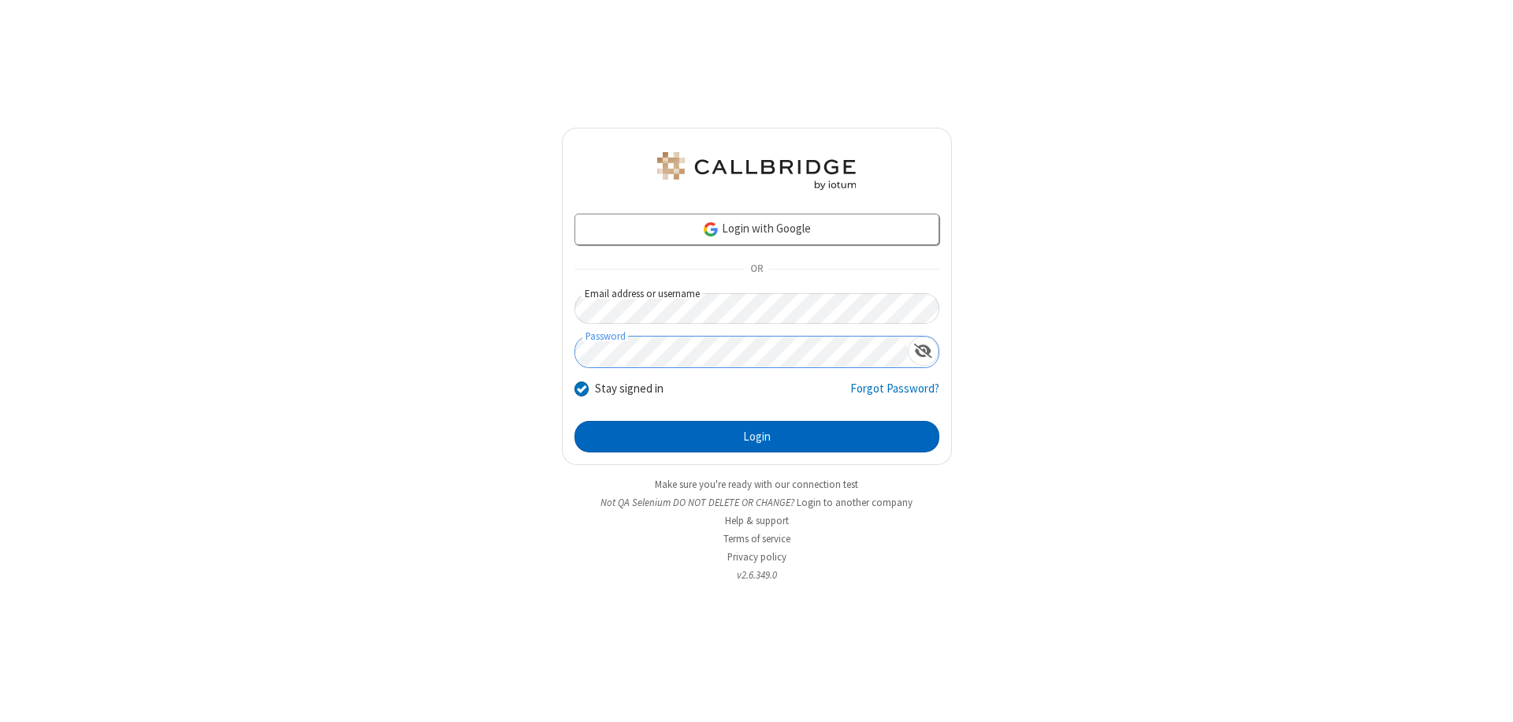
click at [756, 436] on button "Login" at bounding box center [756, 437] width 365 height 32
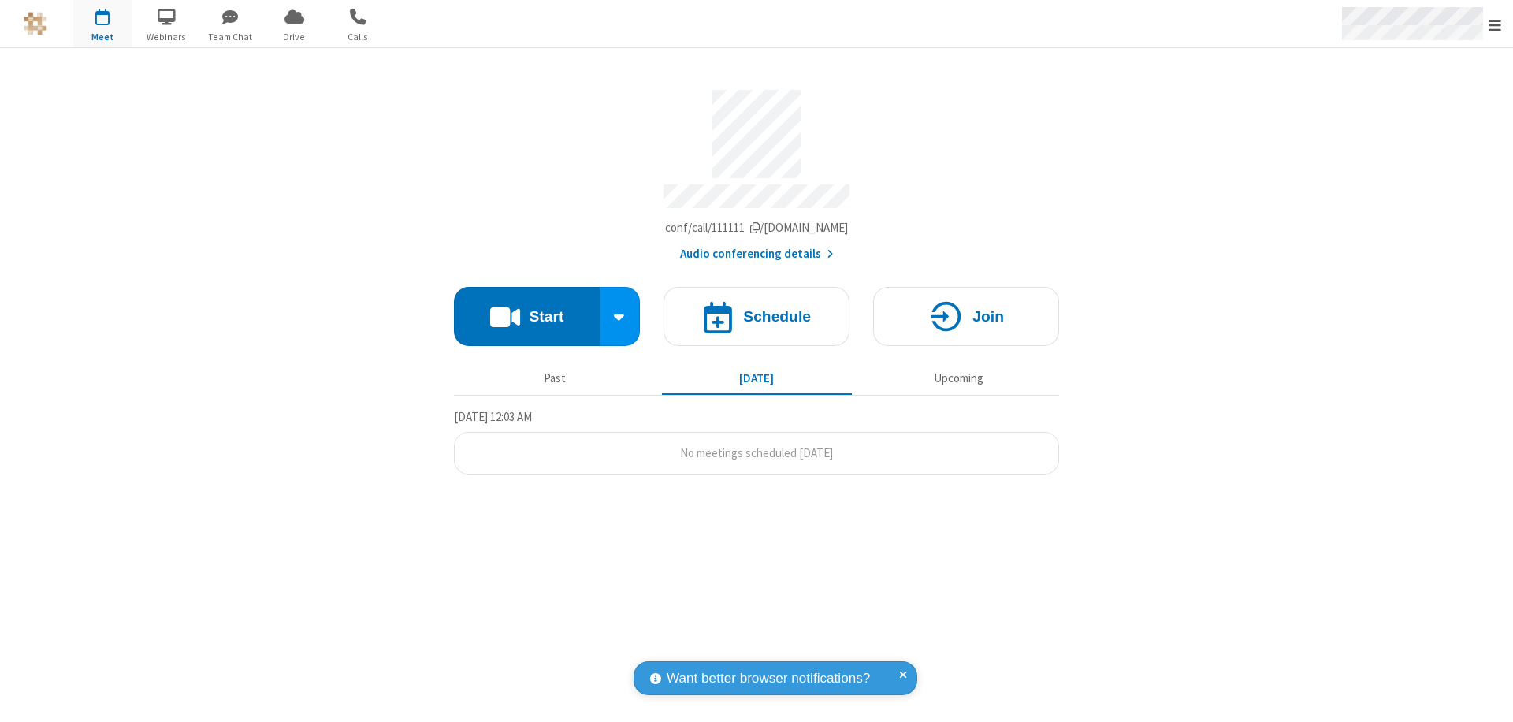
click at [1495, 24] on span "Open menu" at bounding box center [1494, 25] width 13 height 16
click at [1402, 105] on div "Settings" at bounding box center [1403, 105] width 220 height 43
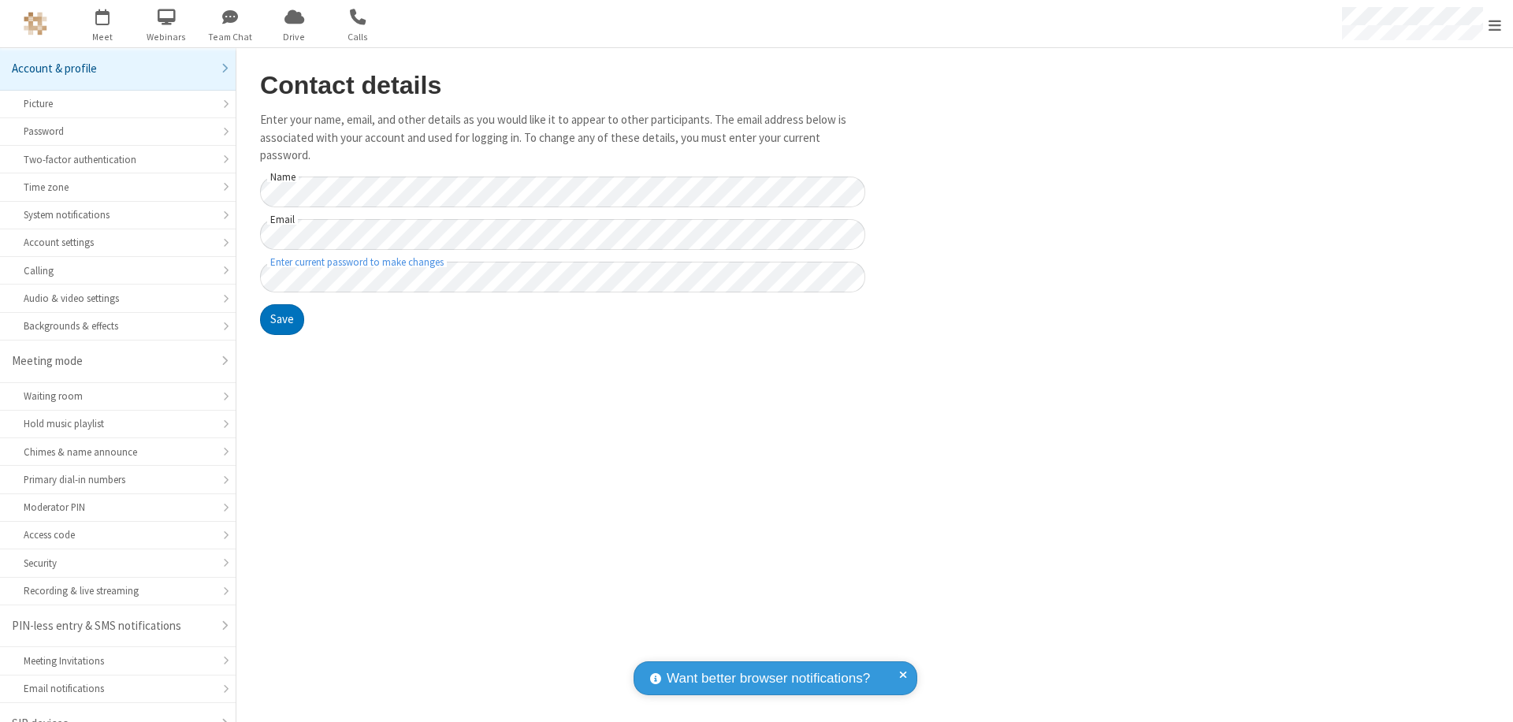
scroll to position [22, 0]
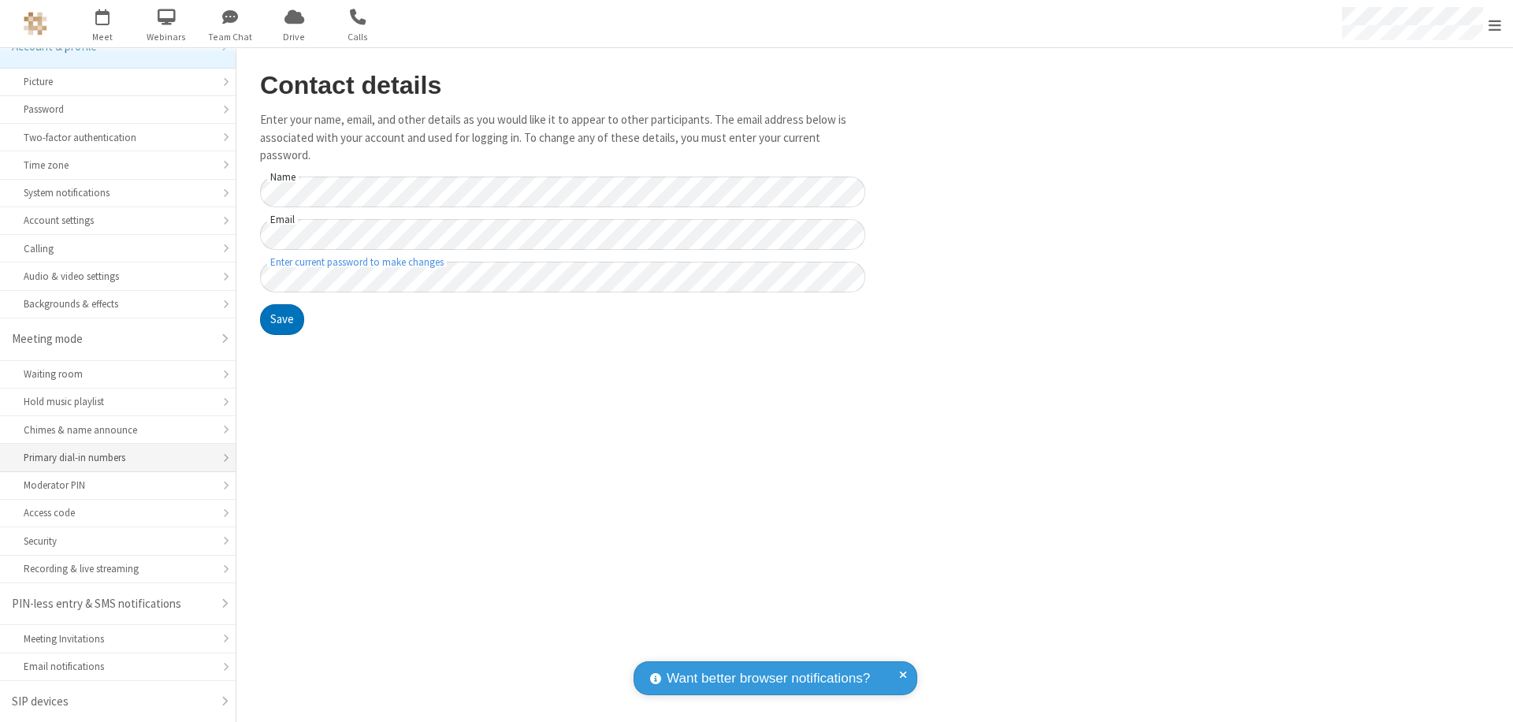
click at [112, 458] on div "Primary dial-in numbers" at bounding box center [118, 457] width 188 height 15
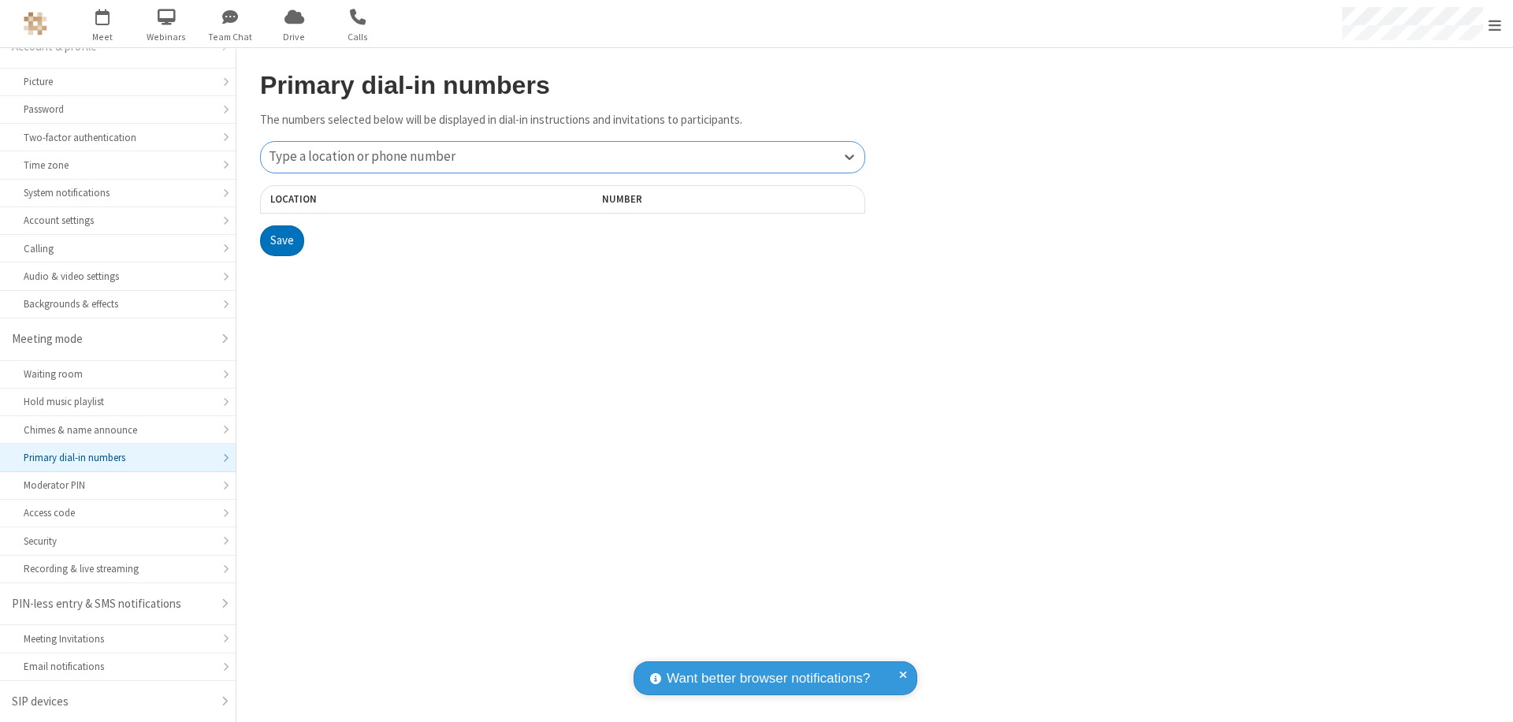
click at [563, 157] on div "Type a location or phone number" at bounding box center [563, 157] width 604 height 31
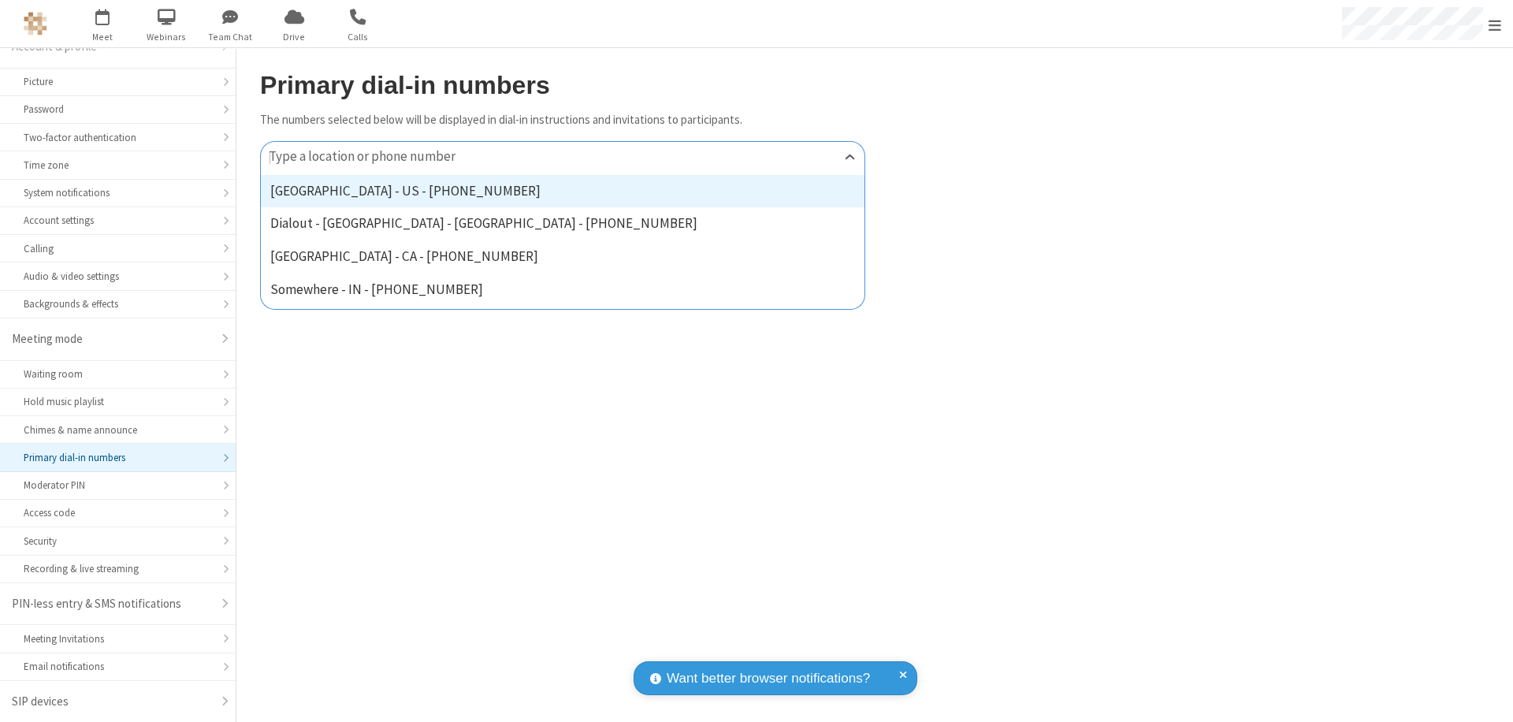
type input "[PHONE_NUMBER]"
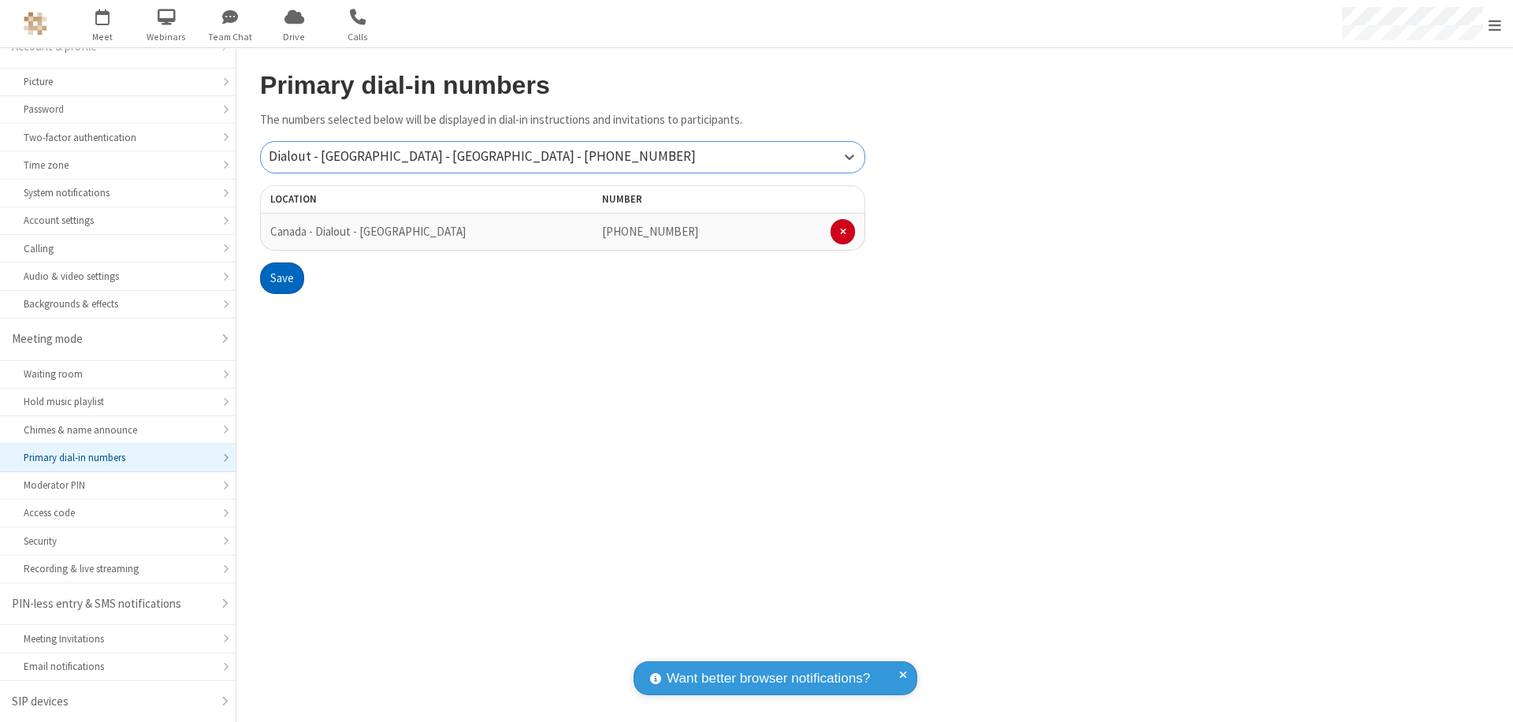
click at [281, 278] on button "Save" at bounding box center [282, 278] width 44 height 32
